Goal: Task Accomplishment & Management: Manage account settings

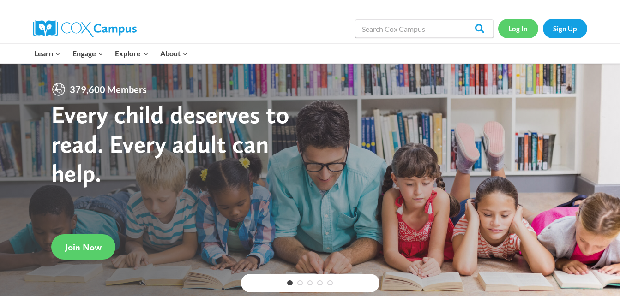
click at [517, 27] on link "Log In" at bounding box center [518, 28] width 40 height 19
click at [573, 31] on link "Sign Up" at bounding box center [565, 28] width 44 height 19
click at [567, 33] on link "Sign Up" at bounding box center [565, 28] width 44 height 19
